Goal: Navigation & Orientation: Find specific page/section

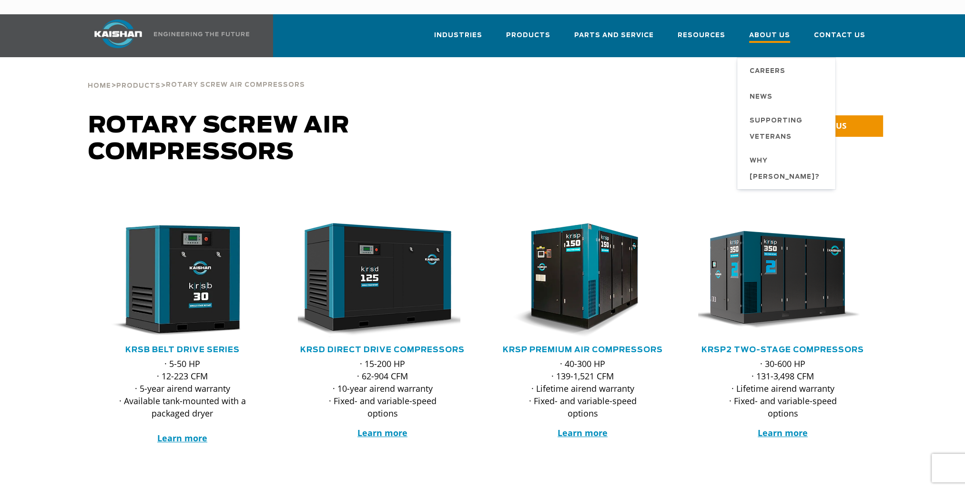
click at [780, 30] on span "About Us" at bounding box center [769, 36] width 41 height 13
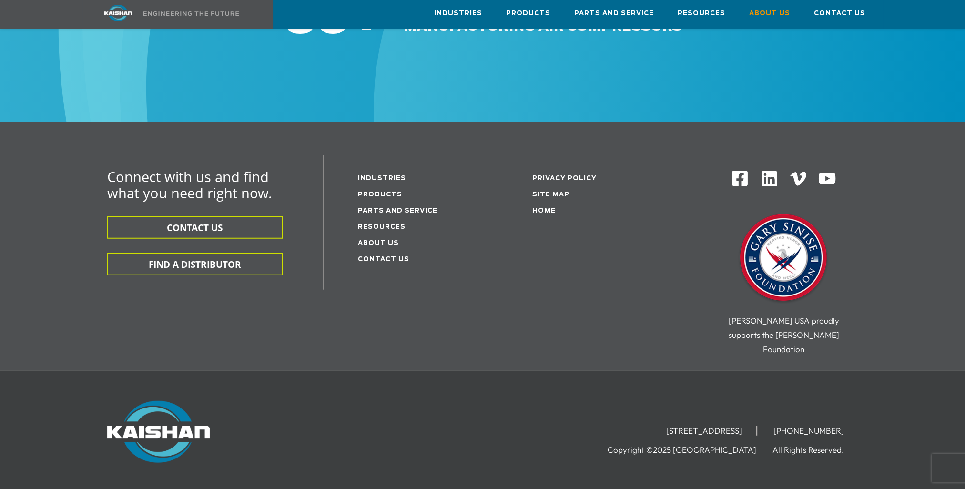
scroll to position [3405, 0]
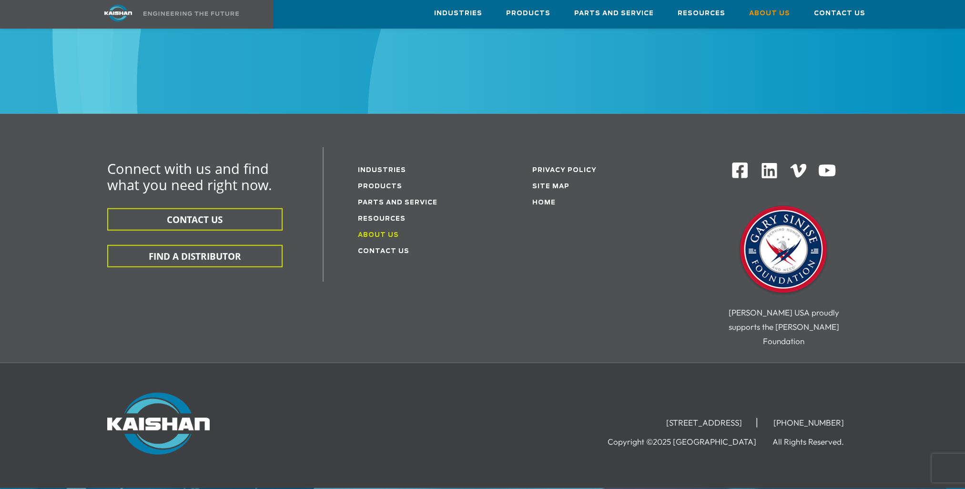
click at [368, 232] on link "About Us" at bounding box center [378, 235] width 41 height 6
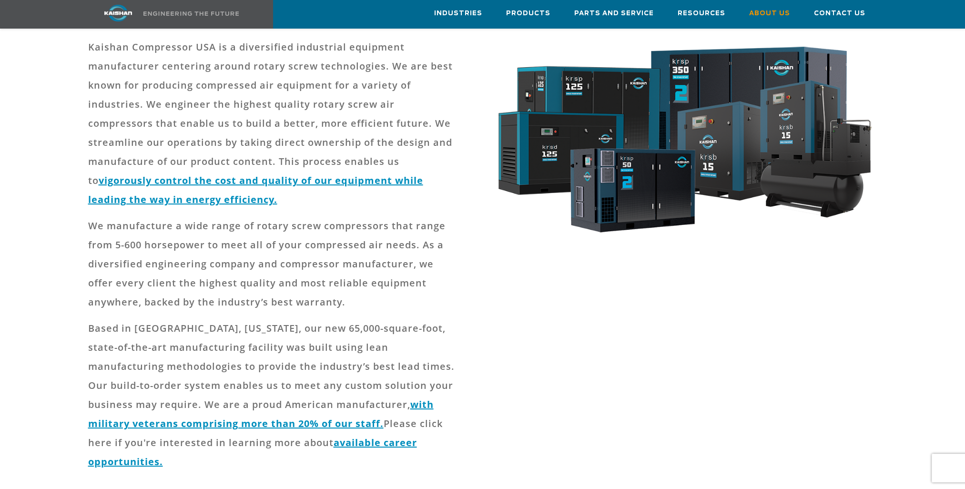
scroll to position [95, 0]
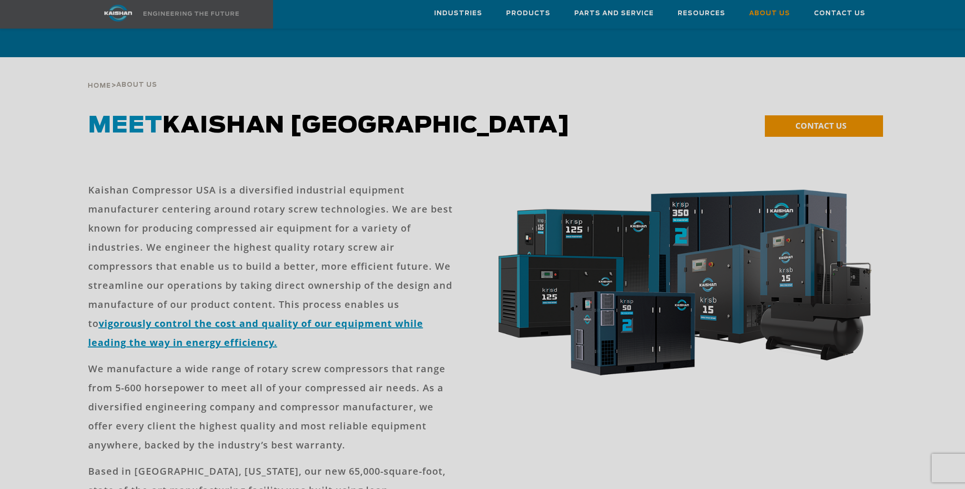
scroll to position [95, 0]
